Goal: Task Accomplishment & Management: Manage account settings

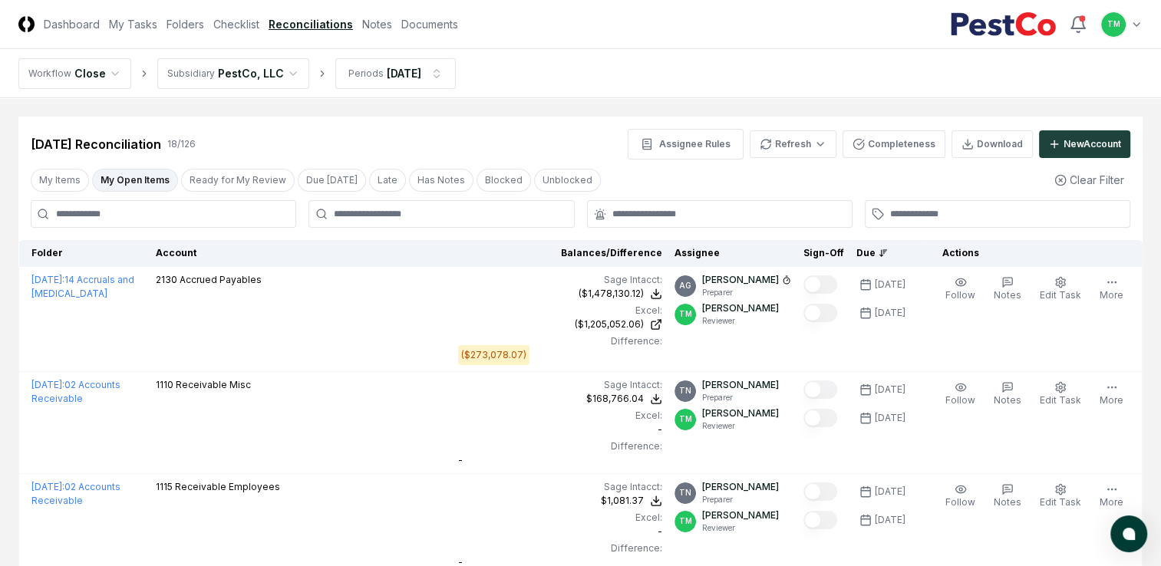
drag, startPoint x: 237, startPoint y: 21, endPoint x: 220, endPoint y: 34, distance: 22.0
click at [237, 21] on link "Checklist" at bounding box center [236, 24] width 46 height 16
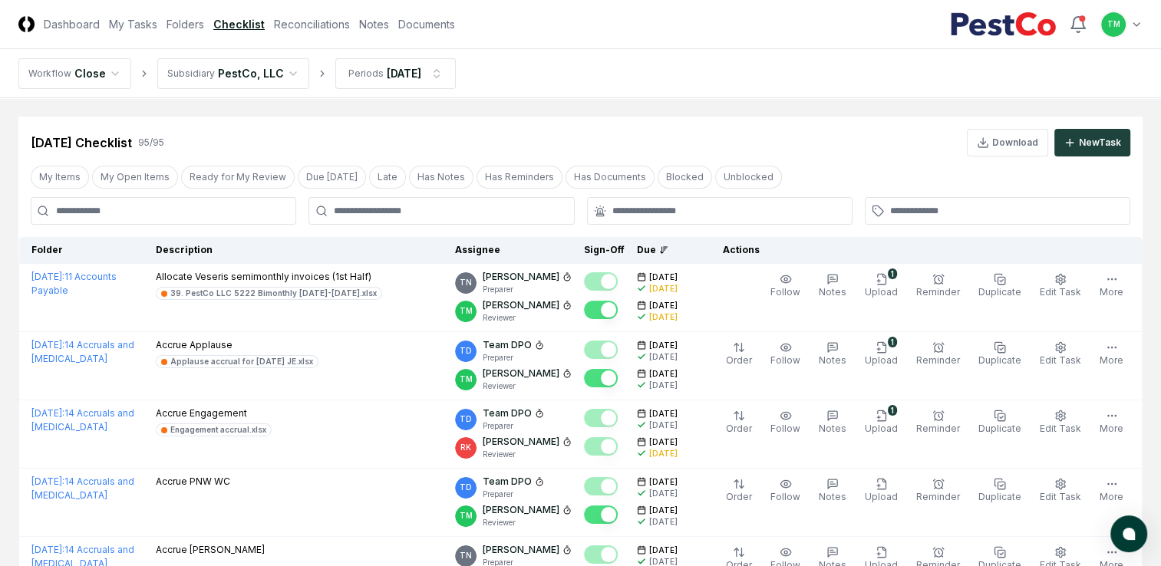
click at [135, 181] on button "My Open Items" at bounding box center [135, 177] width 86 height 23
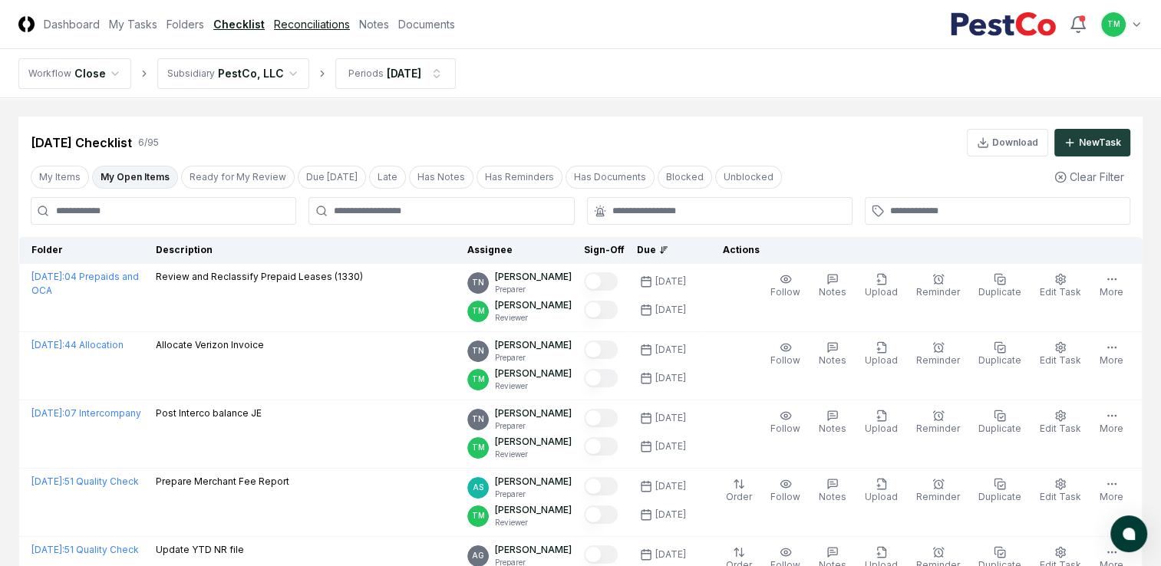
click at [316, 29] on link "Reconciliations" at bounding box center [312, 24] width 76 height 16
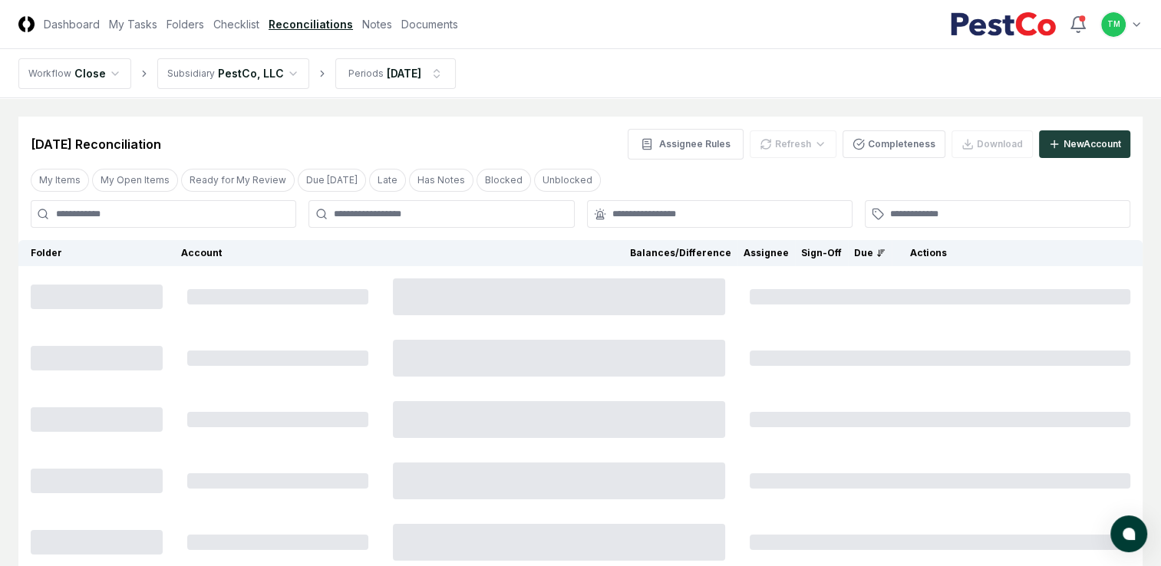
click at [153, 186] on button "My Open Items" at bounding box center [135, 180] width 86 height 23
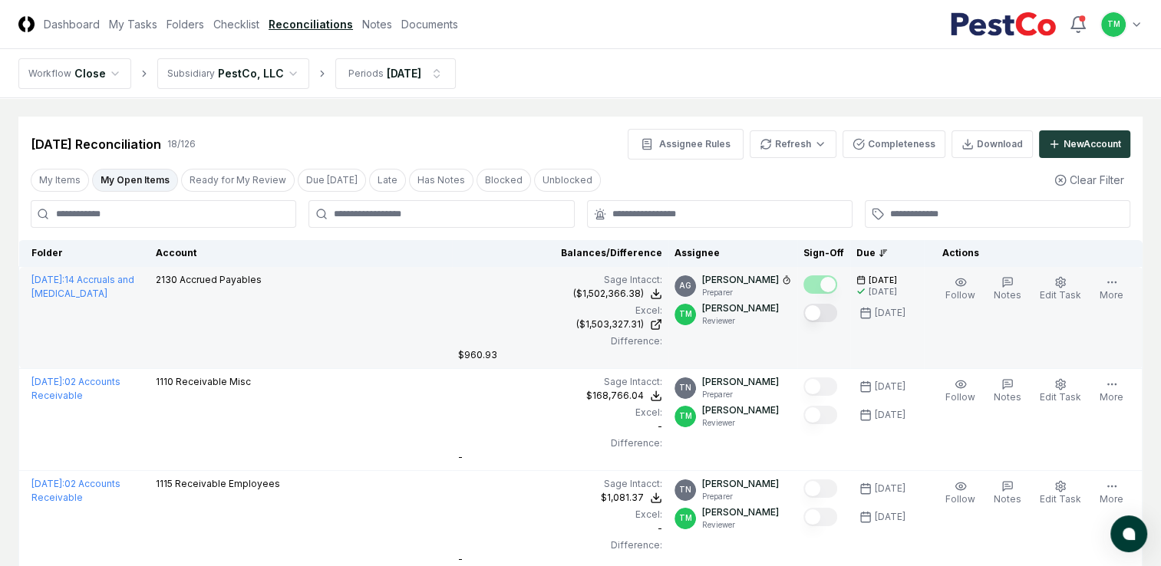
click at [824, 311] on button "Mark complete" at bounding box center [821, 313] width 34 height 18
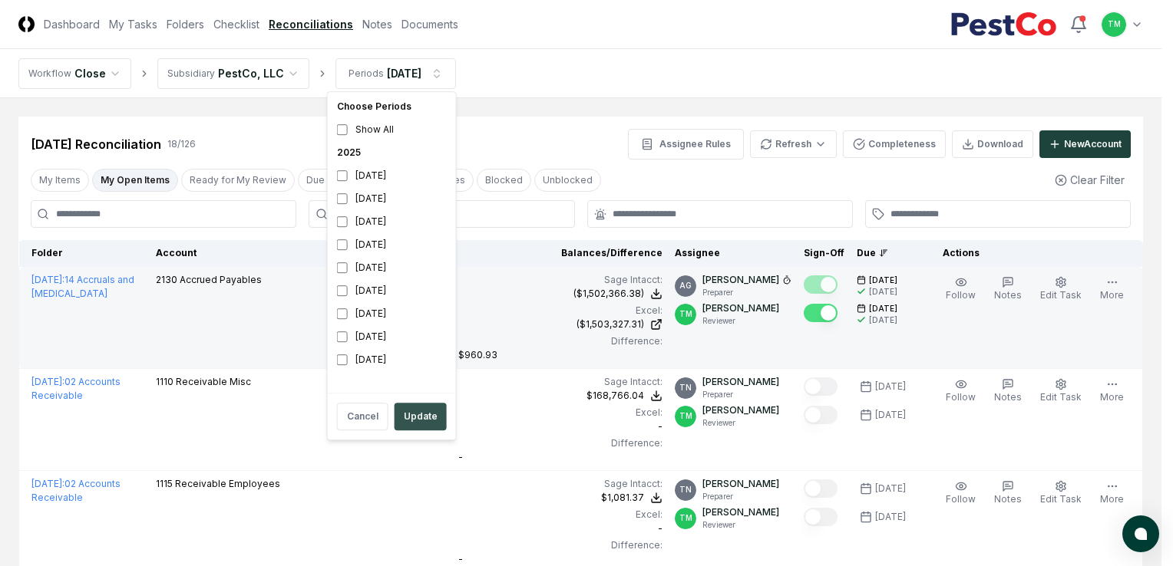
click at [423, 420] on button "Update" at bounding box center [421, 417] width 52 height 28
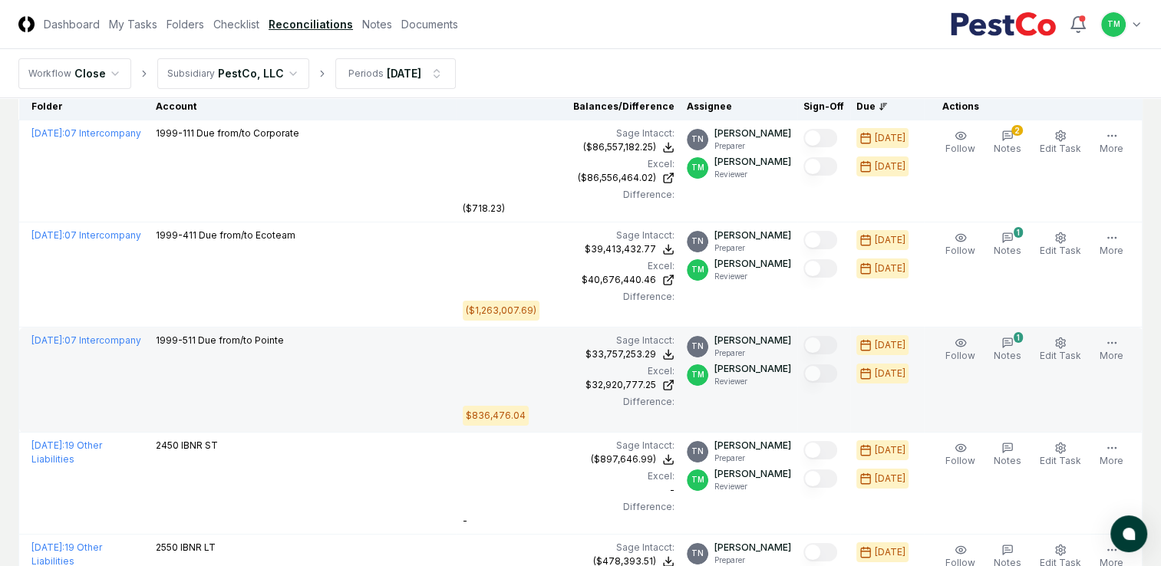
scroll to position [77, 0]
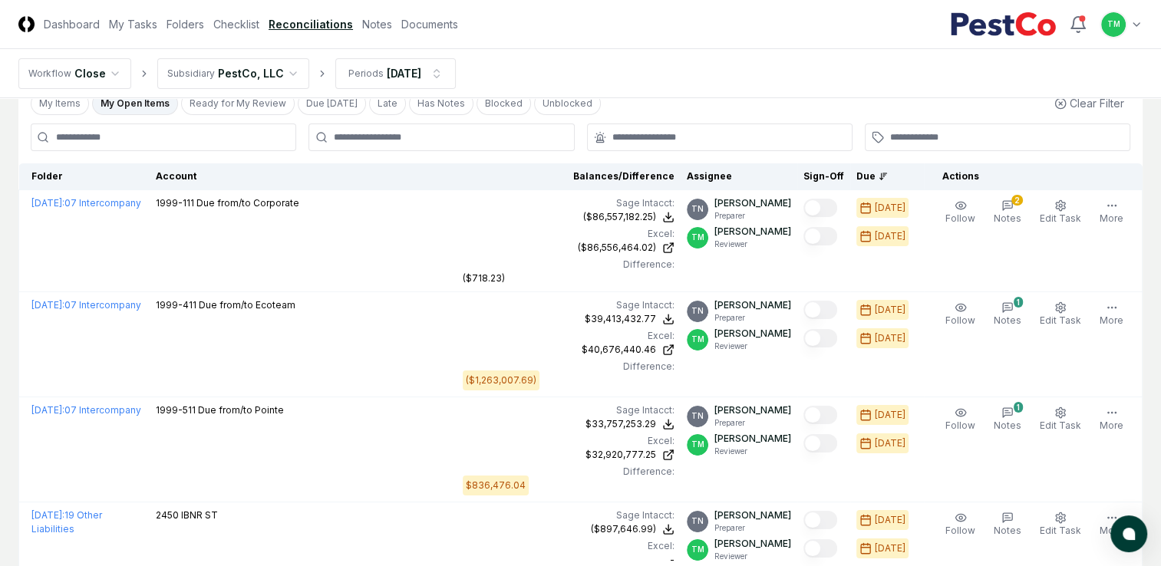
click at [0, 305] on html "CloseCore Dashboard My Tasks Folders Checklist Reconciliations Notes Documents …" at bounding box center [580, 370] width 1161 height 894
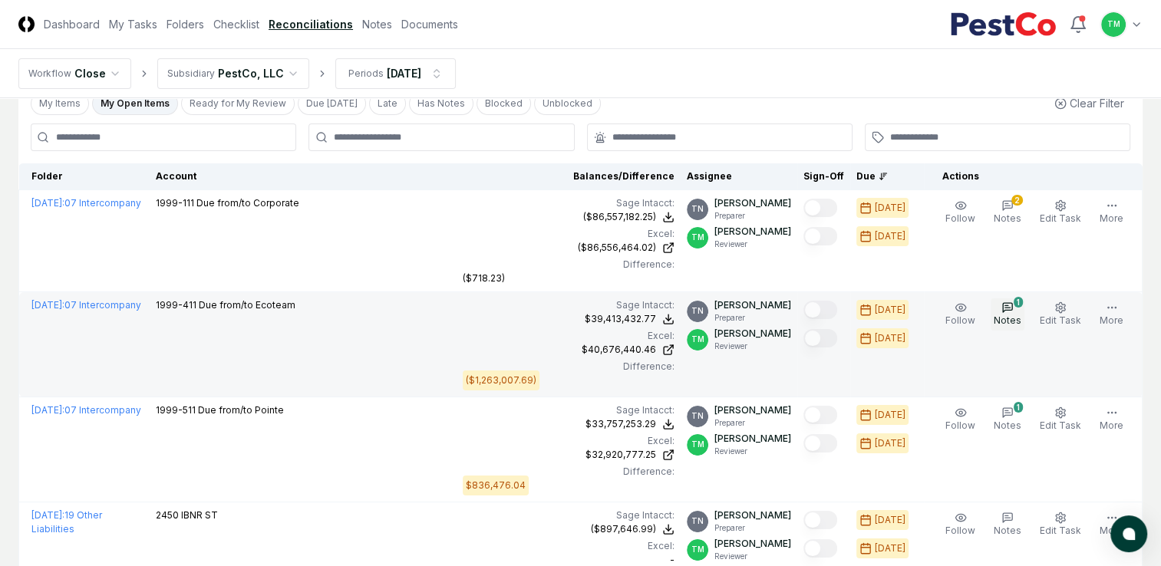
click at [1015, 317] on span "Notes" at bounding box center [1008, 321] width 28 height 12
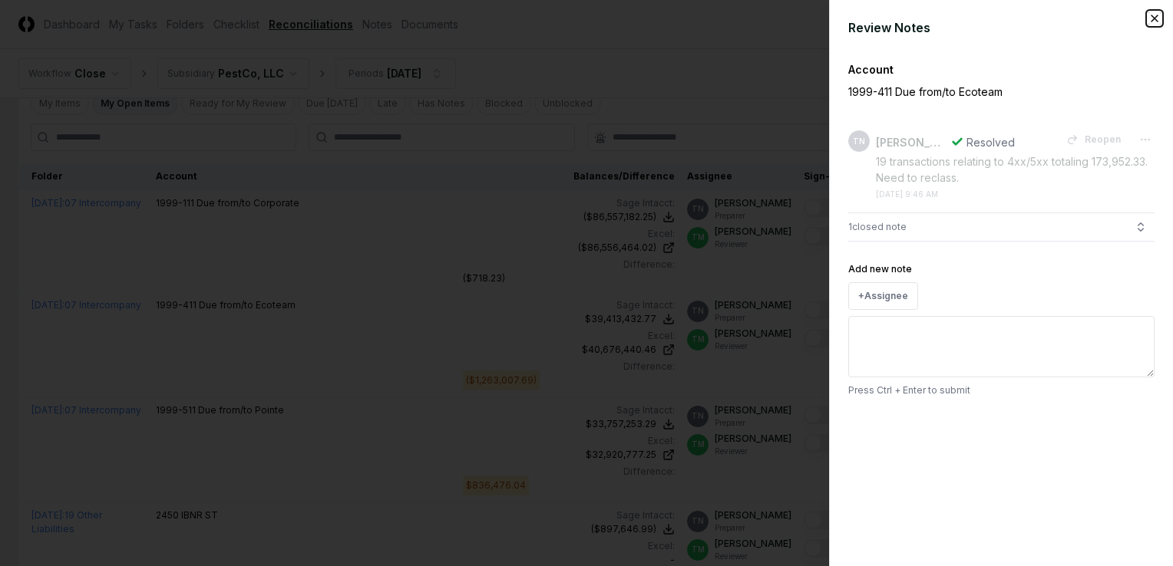
click at [1152, 14] on icon "button" at bounding box center [1154, 18] width 12 height 12
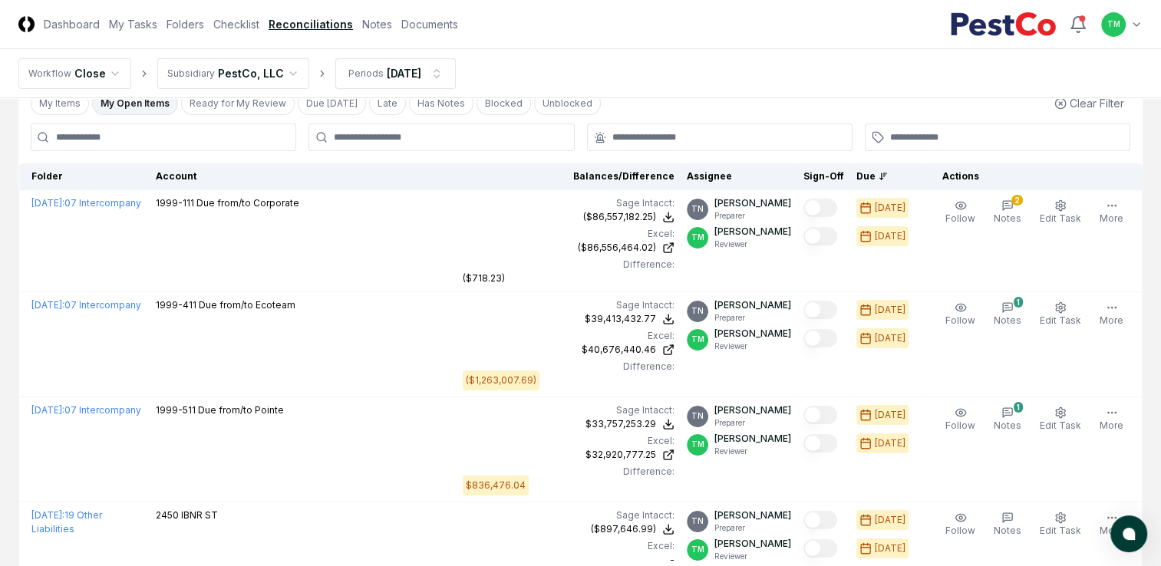
click at [850, 68] on nav "Workflow Close Subsidiary PestCo, LLC Periods Jul 2025" at bounding box center [580, 73] width 1161 height 49
click at [0, 311] on html "CloseCore Dashboard My Tasks Folders Checklist Reconciliations Notes Documents …" at bounding box center [580, 370] width 1161 height 894
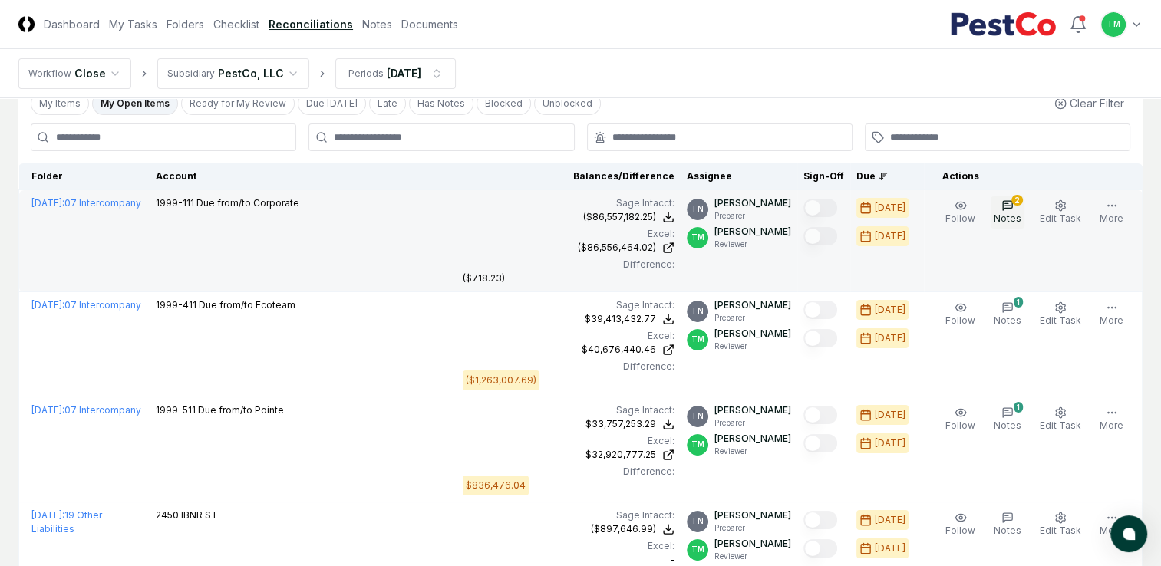
click at [1006, 216] on span "Notes" at bounding box center [1008, 219] width 28 height 12
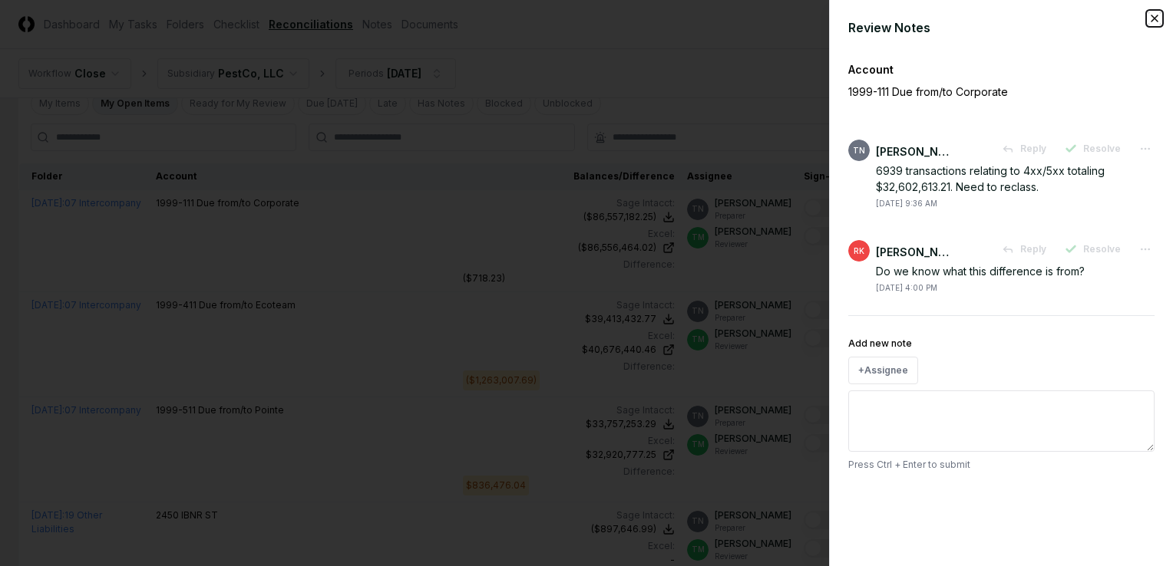
click at [1154, 19] on icon "button" at bounding box center [1154, 18] width 12 height 12
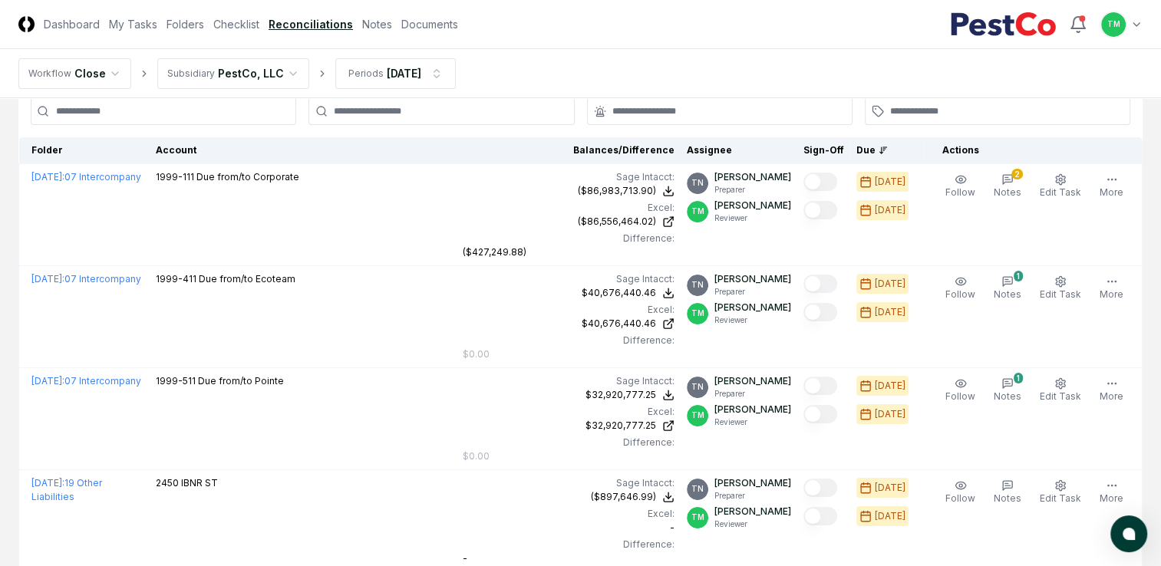
scroll to position [13, 0]
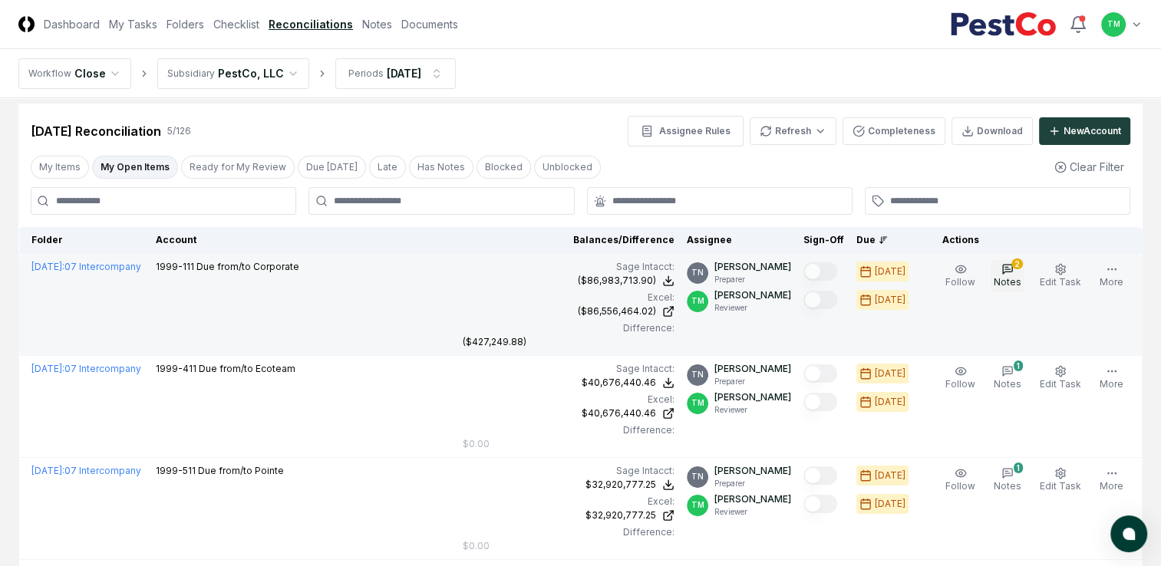
click at [1014, 266] on icon "button" at bounding box center [1008, 269] width 12 height 12
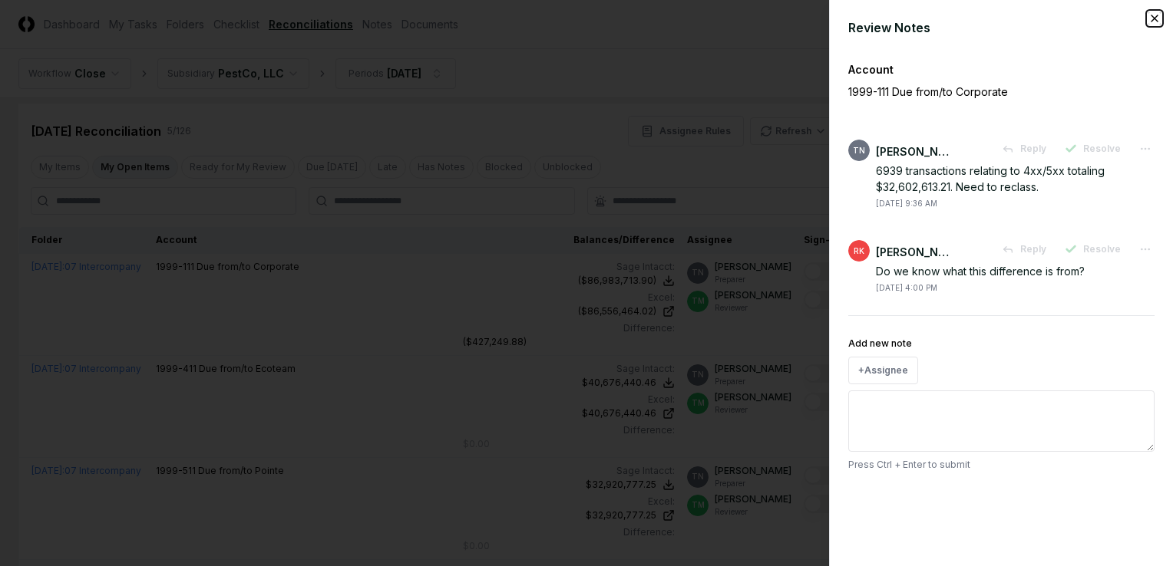
click at [1154, 21] on icon "button" at bounding box center [1154, 18] width 12 height 12
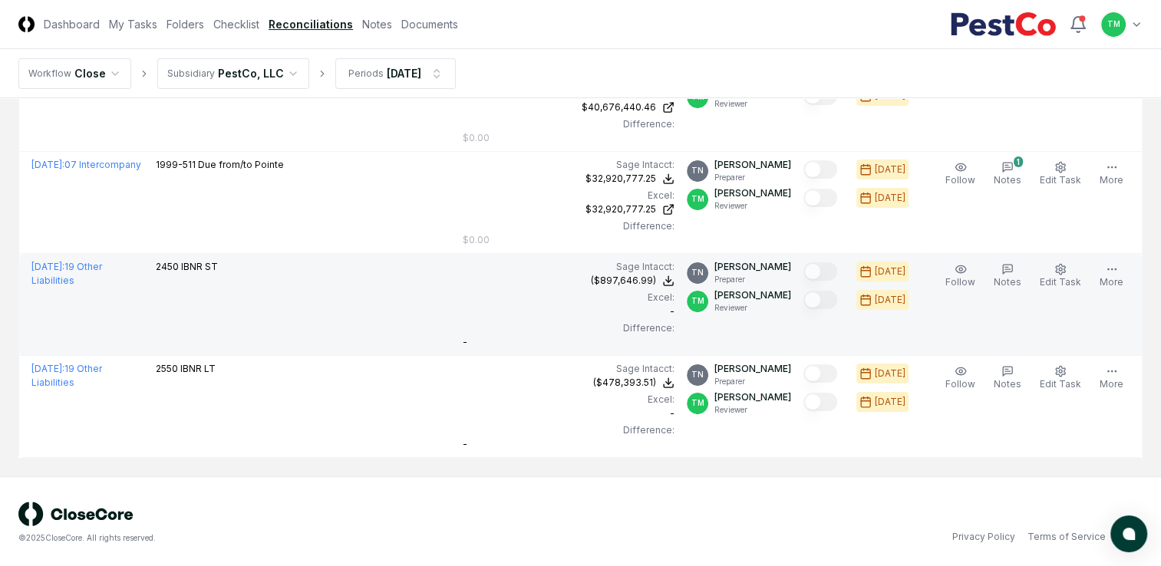
scroll to position [320, 0]
drag, startPoint x: 0, startPoint y: 401, endPoint x: 64, endPoint y: 333, distance: 93.4
click at [0, 401] on html "CloseCore Dashboard My Tasks Folders Checklist Reconciliations Notes Documents …" at bounding box center [580, 124] width 1161 height 888
